Goal: Task Accomplishment & Management: Manage account settings

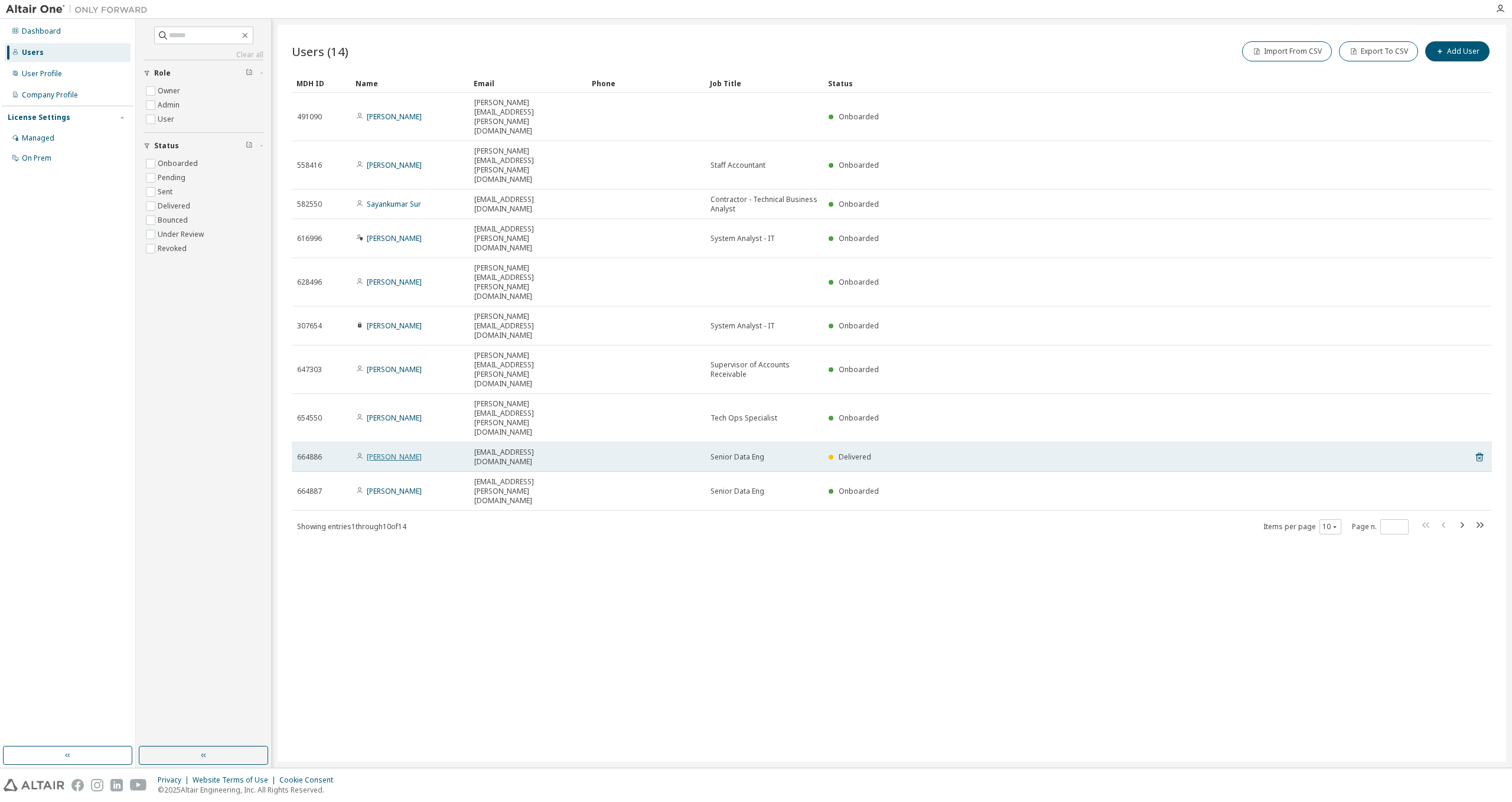
click at [386, 452] on link "[PERSON_NAME]" at bounding box center [394, 457] width 55 height 10
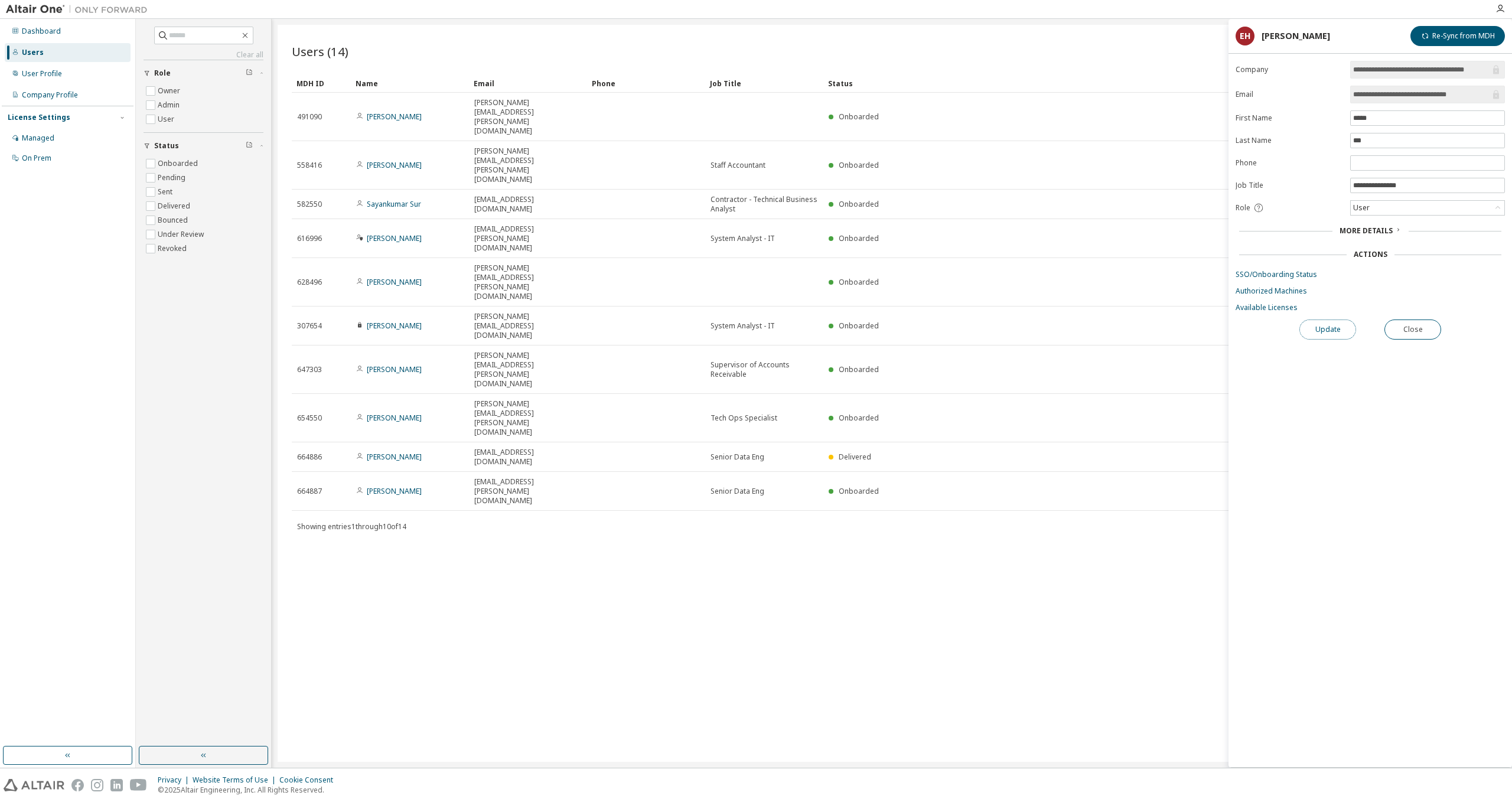
click at [1343, 327] on button "Update" at bounding box center [1327, 330] width 57 height 20
click at [1460, 36] on button "Re-Sync from MDH" at bounding box center [1458, 36] width 95 height 20
